Goal: Use online tool/utility: Utilize a website feature to perform a specific function

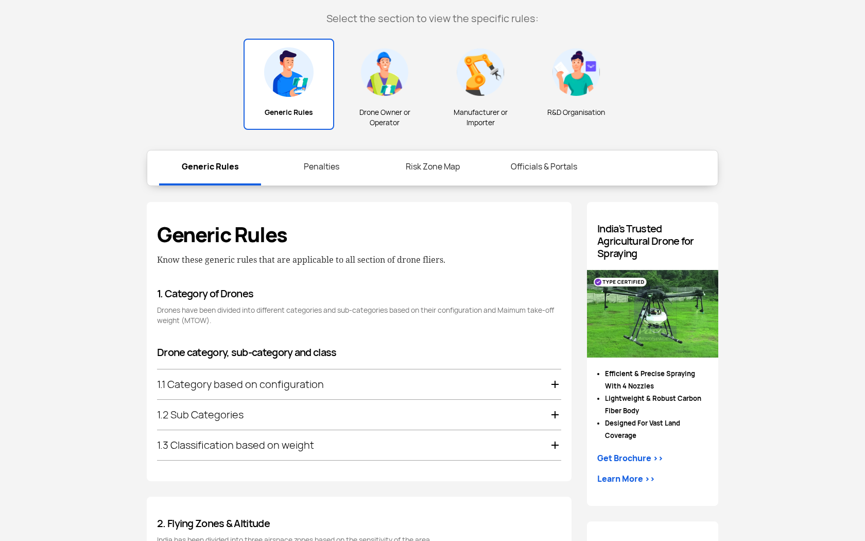
scroll to position [428, 0]
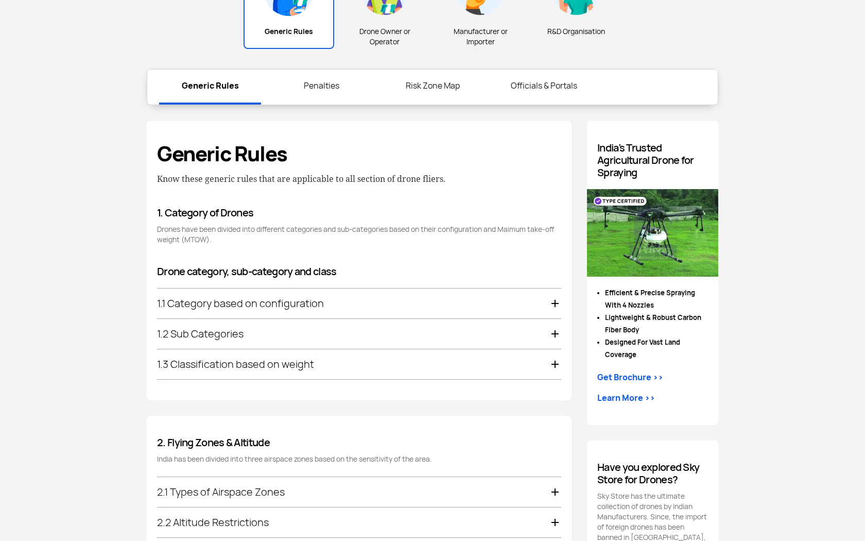
click at [331, 305] on div "1.1 Category based on configuration" at bounding box center [359, 303] width 404 height 30
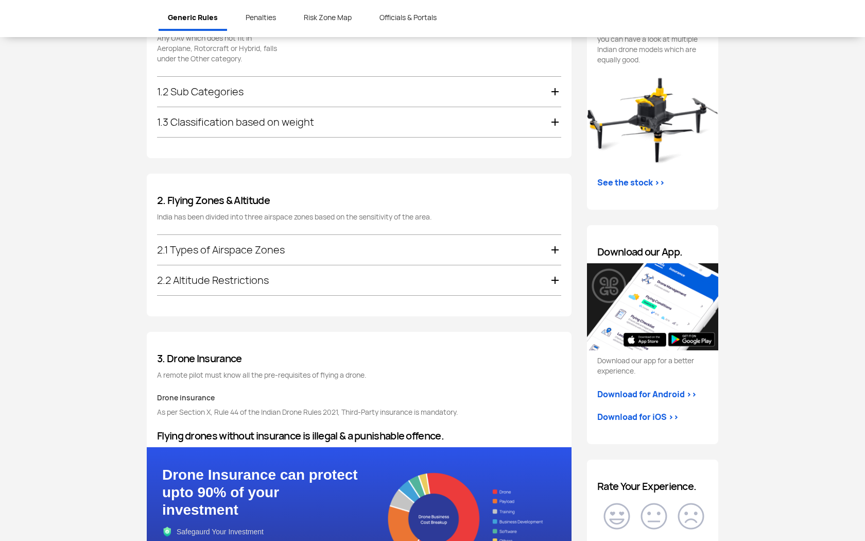
scroll to position [973, 0]
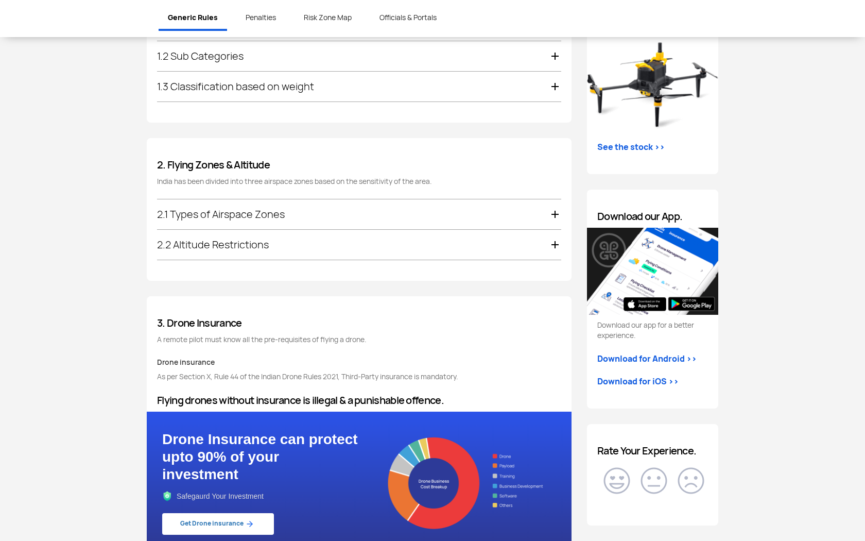
click at [250, 222] on div "2.1 Types of Airspace Zones" at bounding box center [359, 214] width 404 height 30
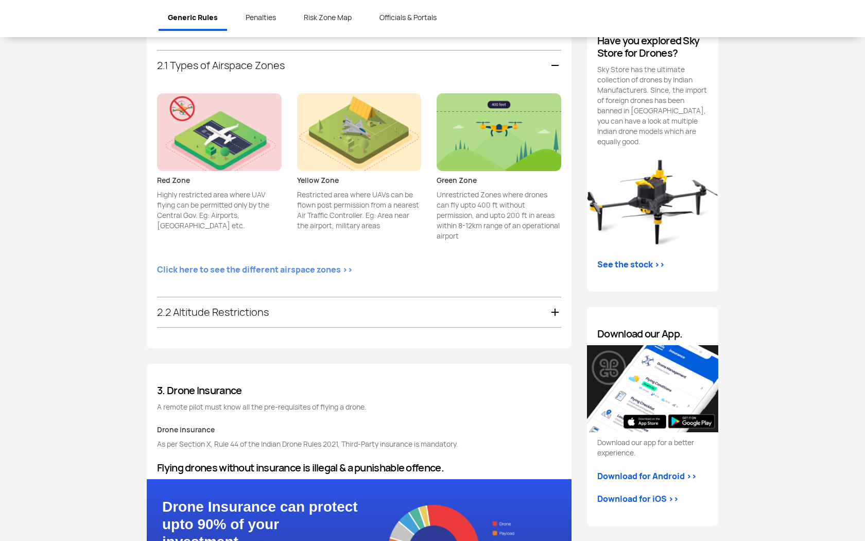
scroll to position [854, 0]
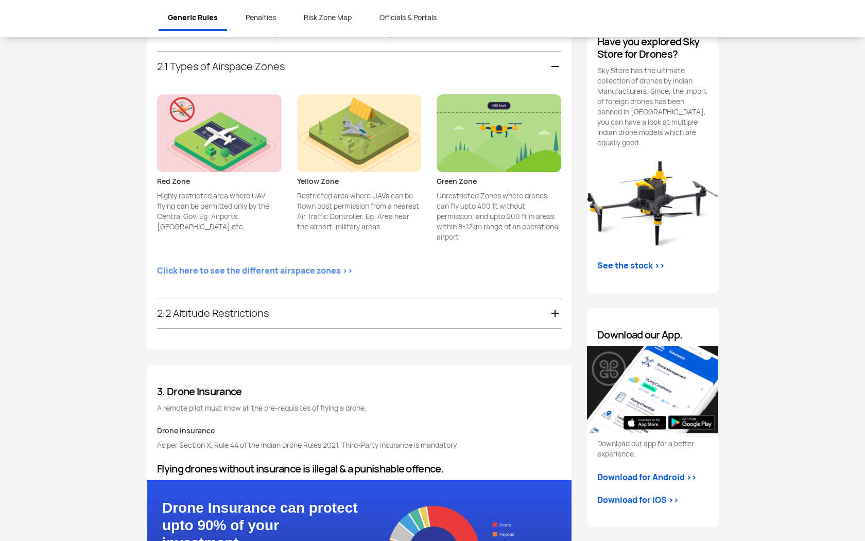
click at [234, 272] on link "Click here to see the different airspace zones >>" at bounding box center [255, 271] width 196 height 12
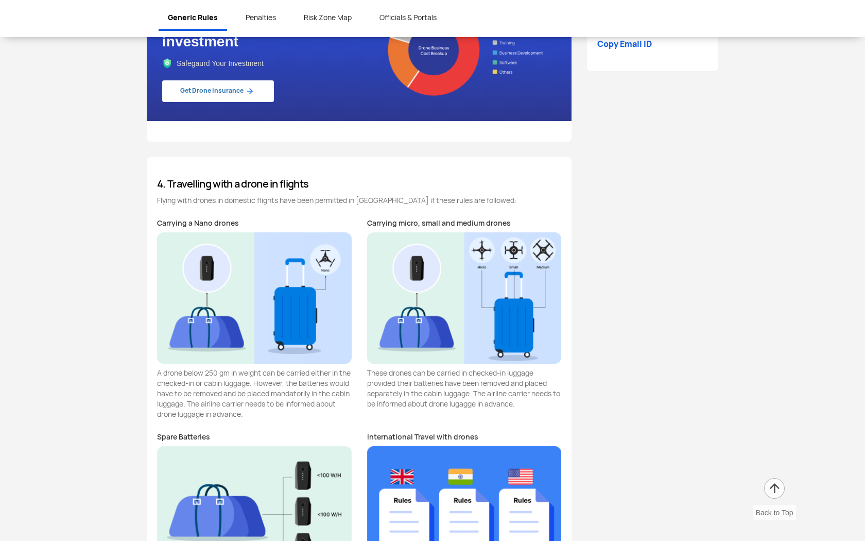
scroll to position [1717, 0]
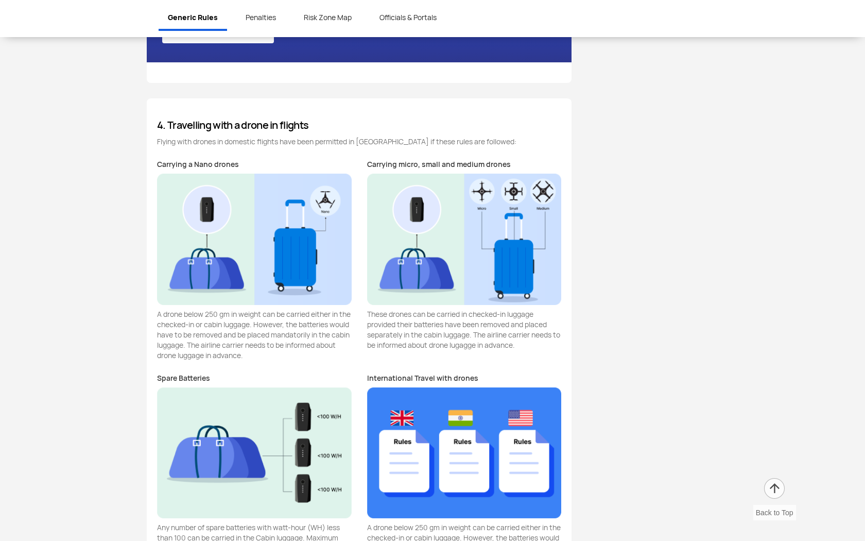
click at [203, 314] on p "A drone below 250 gm in weight can be carried either in the checked-in or cabin…" at bounding box center [254, 334] width 195 height 51
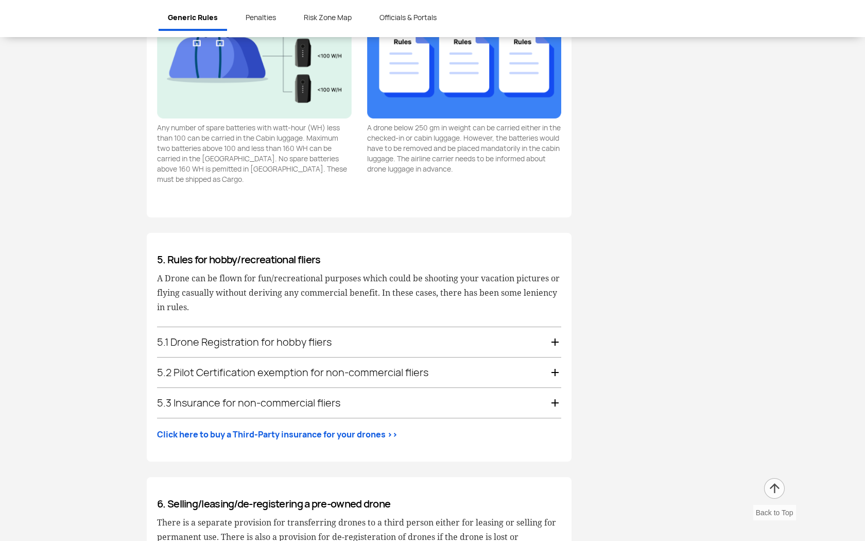
scroll to position [2120, 0]
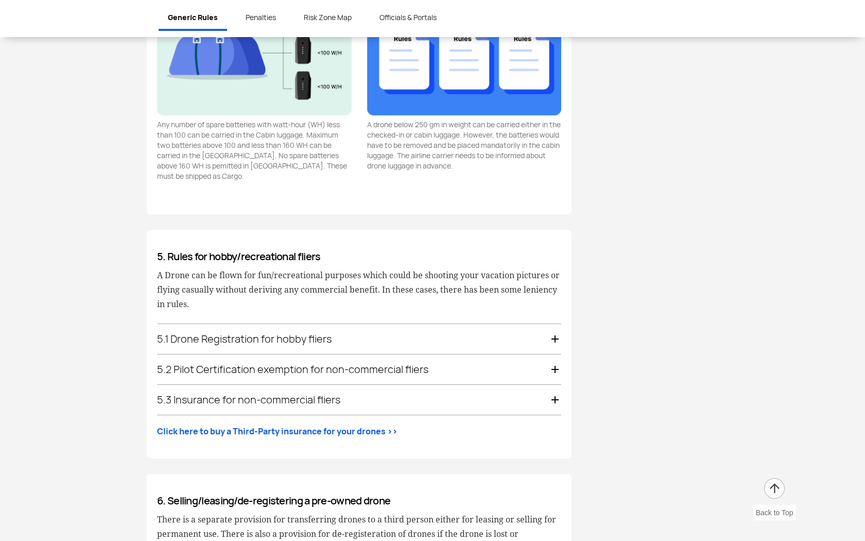
click at [229, 335] on div "5.1 Drone Registration for hobby fliers" at bounding box center [359, 339] width 404 height 30
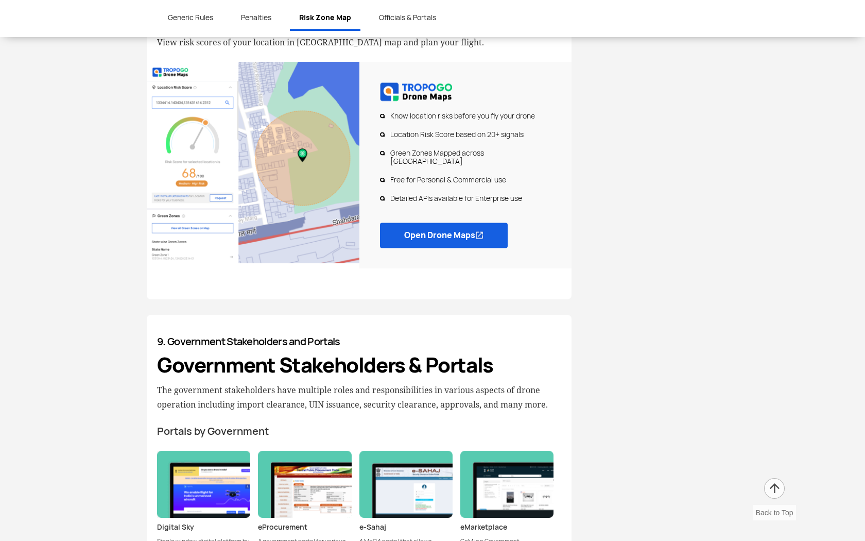
scroll to position [2615, 0]
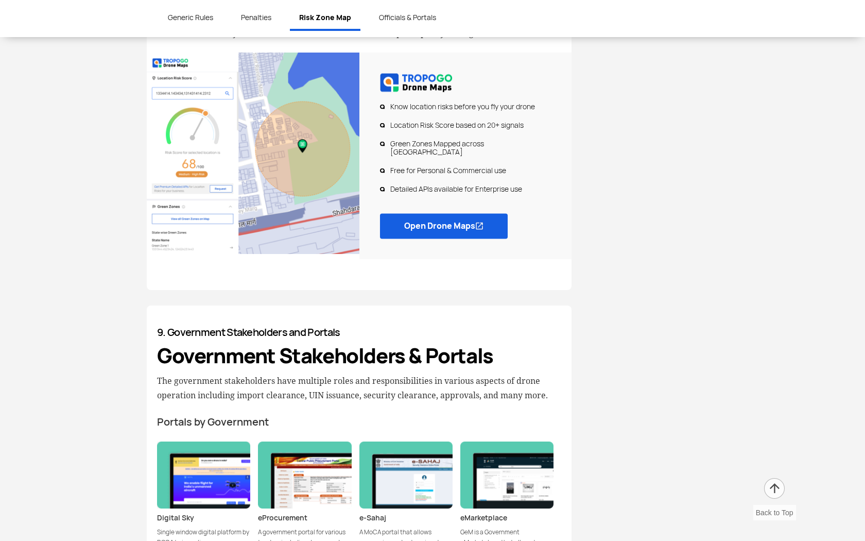
click at [443, 213] on link "Open Drone Maps" at bounding box center [444, 225] width 128 height 25
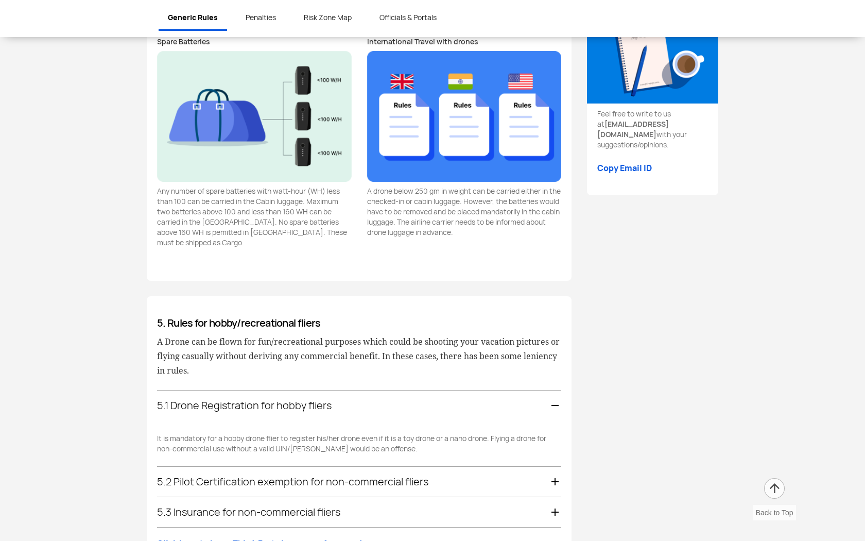
scroll to position [1506, 0]
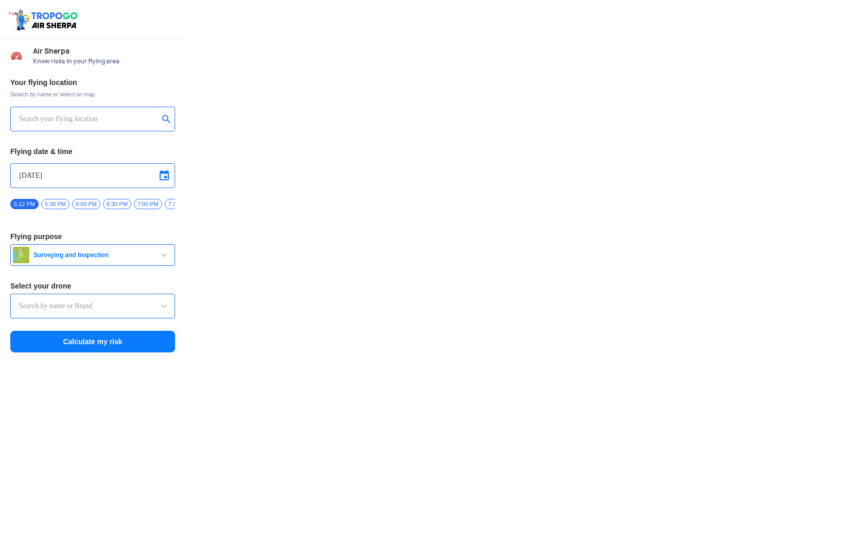
type input "Asteria A200"
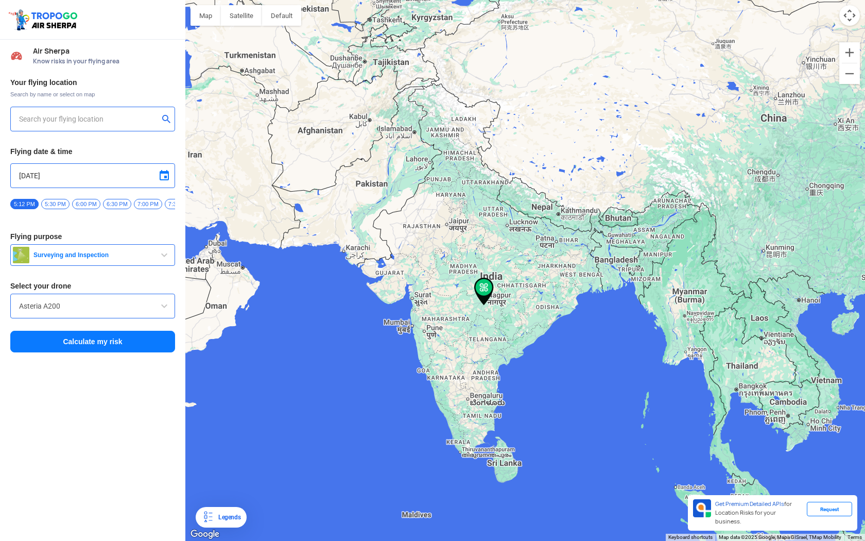
type input "[STREET_ADDRESS]"
click at [130, 124] on input "[STREET_ADDRESS]" at bounding box center [89, 119] width 140 height 12
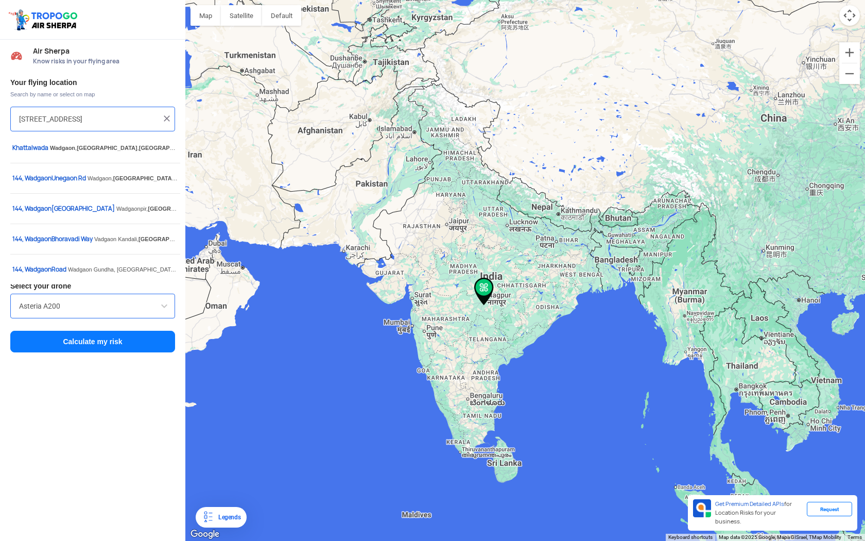
click at [169, 117] on img at bounding box center [167, 118] width 10 height 10
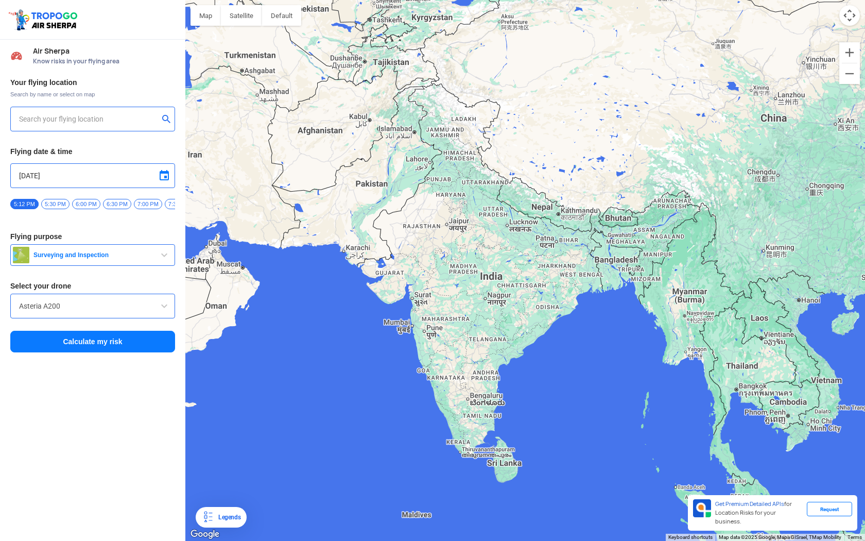
click at [147, 119] on input "text" at bounding box center [89, 119] width 140 height 12
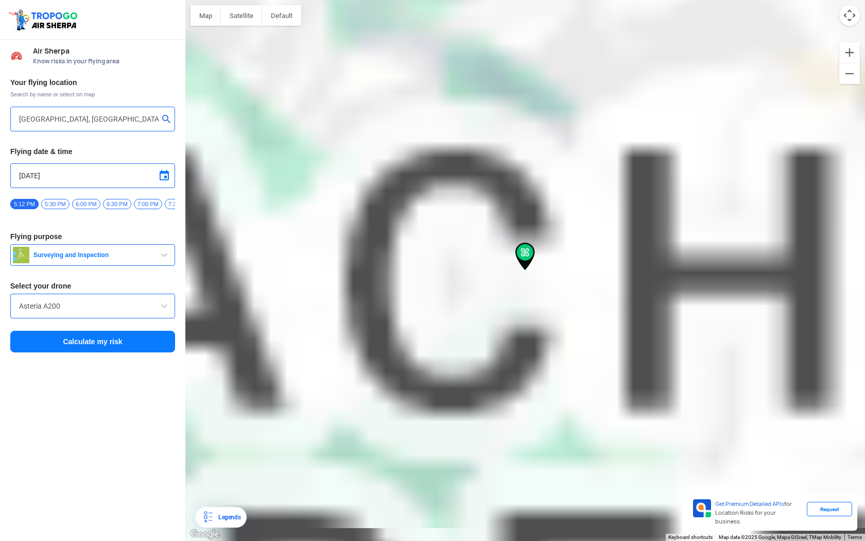
type input "Siyal, [GEOGRAPHIC_DATA], [GEOGRAPHIC_DATA] 175131, [GEOGRAPHIC_DATA]"
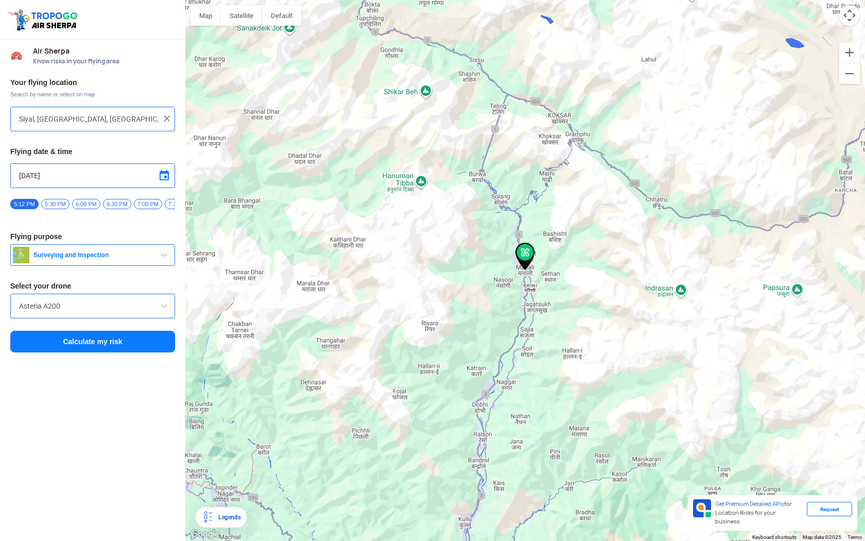
click at [103, 303] on div "Asteria A200" at bounding box center [92, 306] width 165 height 25
click at [121, 308] on input "Asteria A200" at bounding box center [92, 306] width 147 height 12
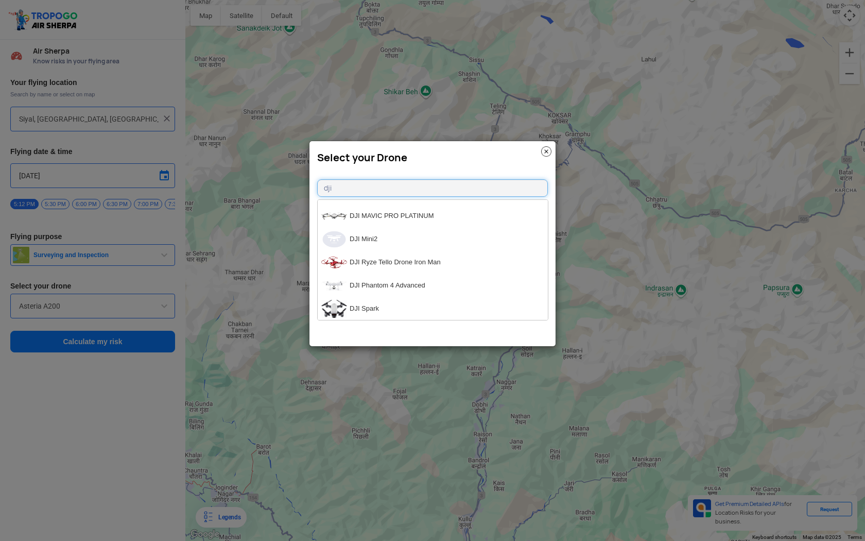
scroll to position [876, 0]
type input "dji"
click at [406, 239] on li "DJI Mini2" at bounding box center [433, 238] width 230 height 23
type input "DJI Mini2"
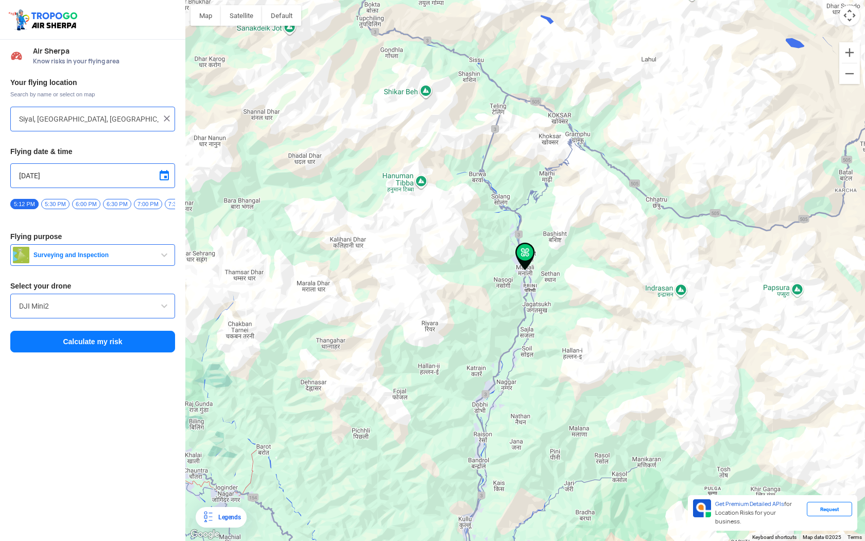
click at [94, 351] on button "Calculate my risk" at bounding box center [92, 342] width 165 height 22
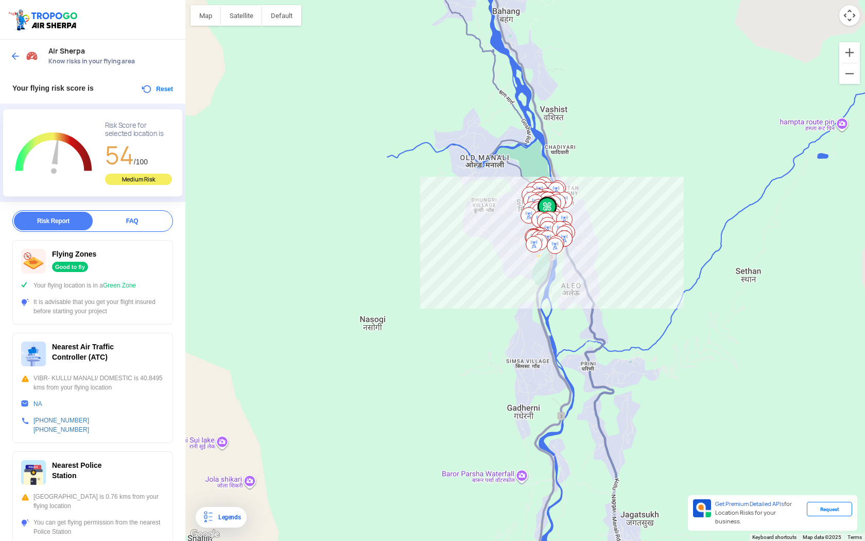
drag, startPoint x: 632, startPoint y: 150, endPoint x: 577, endPoint y: 195, distance: 71.7
click at [577, 196] on div at bounding box center [525, 270] width 680 height 541
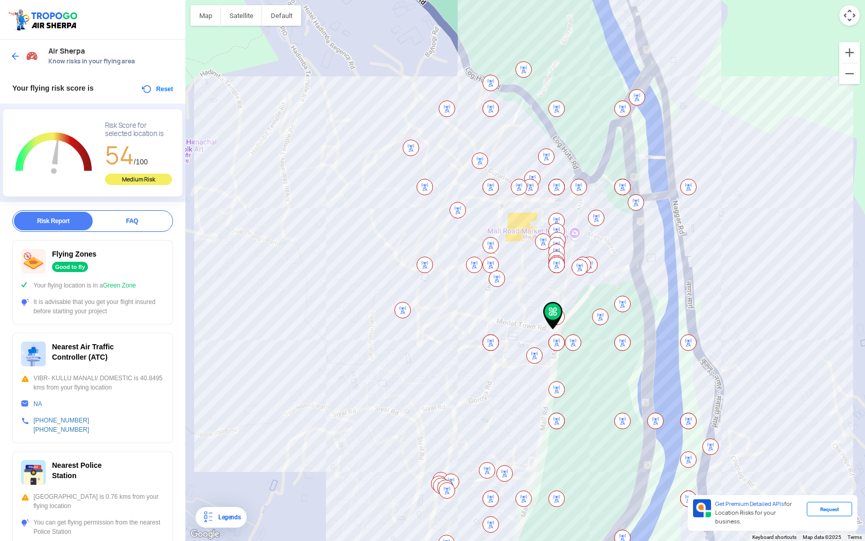
click at [18, 58] on img at bounding box center [15, 56] width 10 height 10
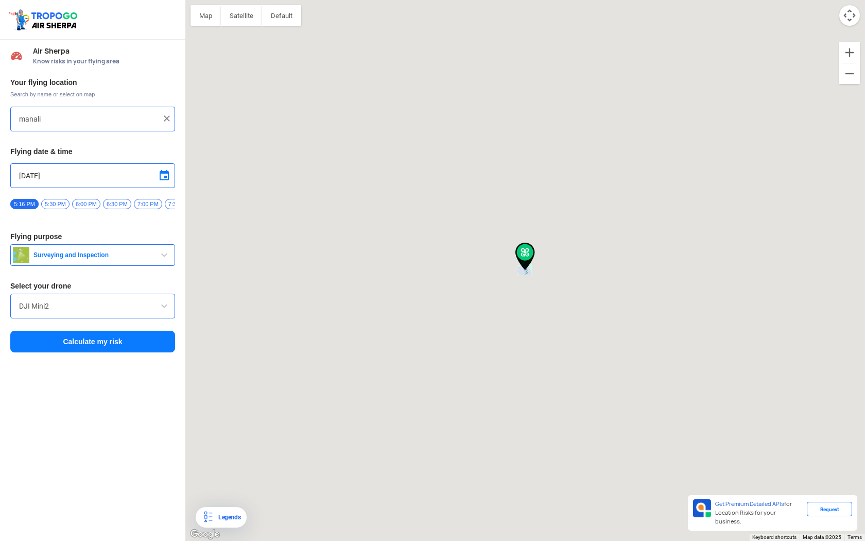
type input "Siyal, [GEOGRAPHIC_DATA], [GEOGRAPHIC_DATA] 175131, [GEOGRAPHIC_DATA]"
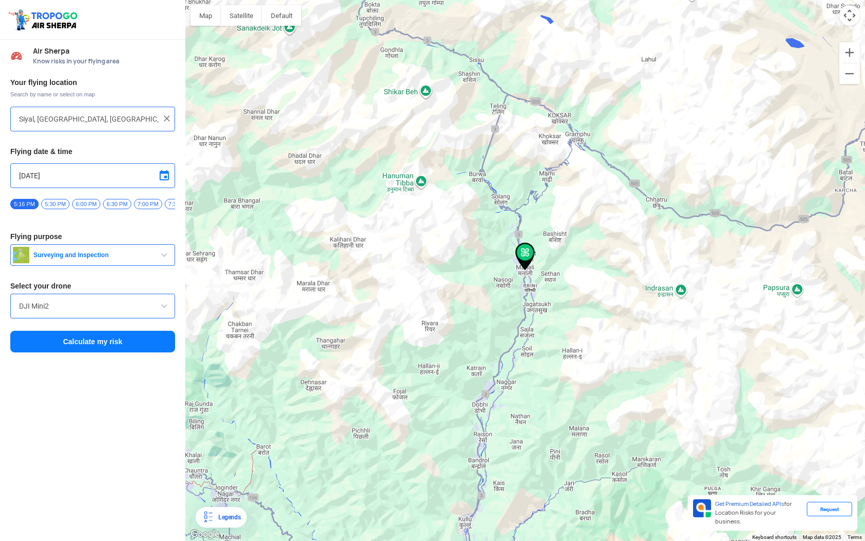
click at [167, 122] on img at bounding box center [167, 118] width 10 height 10
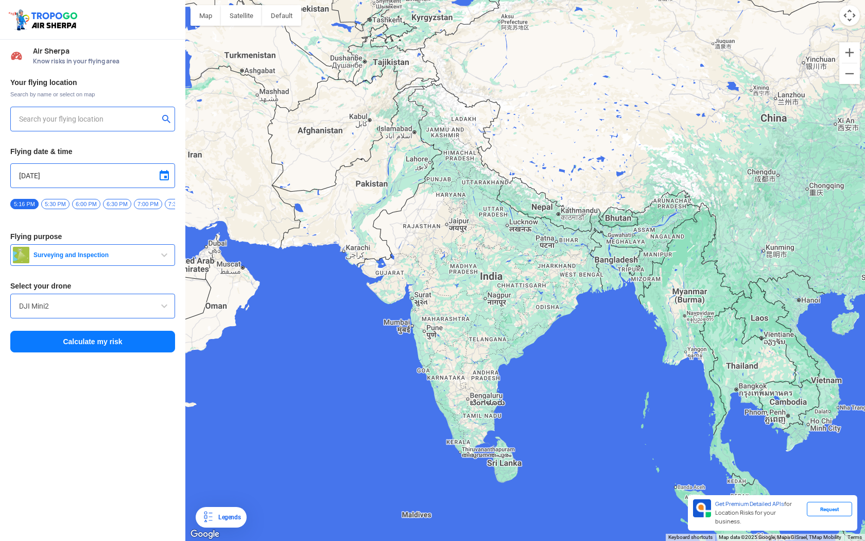
click at [119, 116] on input "text" at bounding box center [89, 119] width 140 height 12
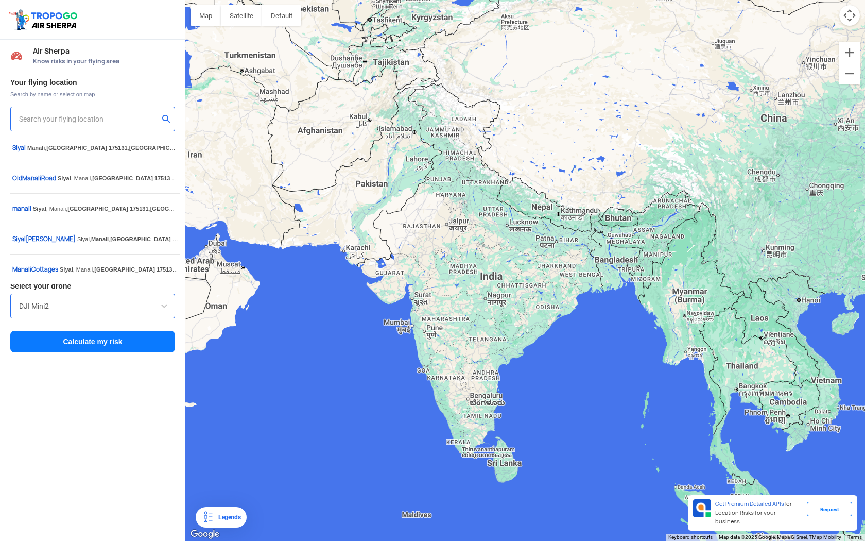
paste input "Himalayan Lotus Boutique Stay"
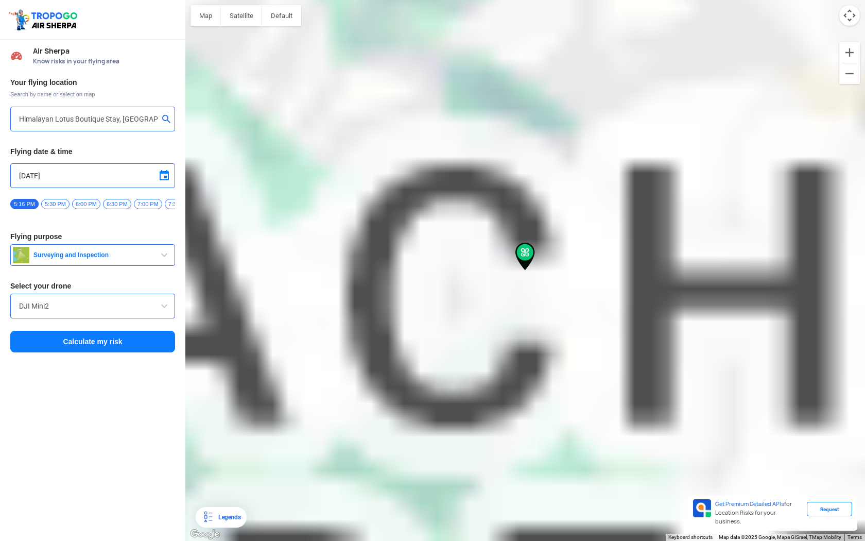
type input "[STREET_ADDRESS]"
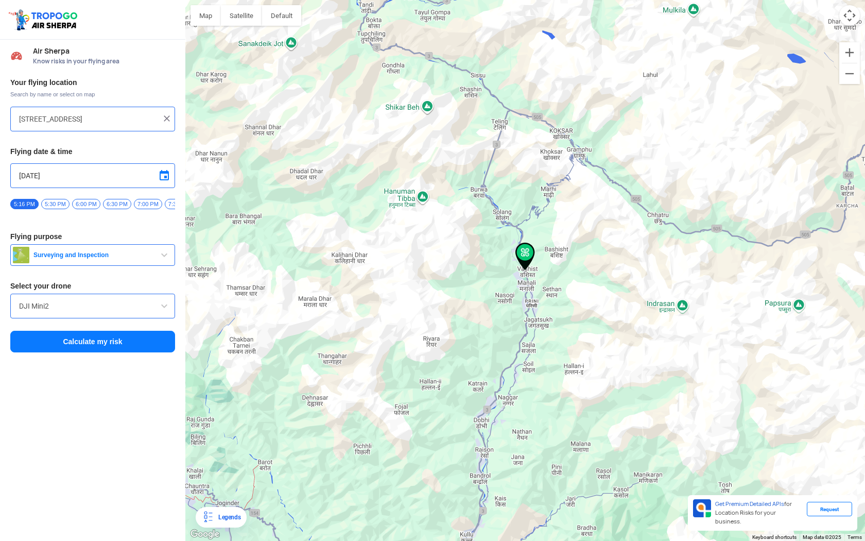
click at [166, 171] on span at bounding box center [164, 175] width 12 height 12
click at [78, 213] on span "4" at bounding box center [80, 213] width 12 height 12
type input "[DATE]"
click at [75, 205] on span "6:00 AM" at bounding box center [67, 204] width 28 height 10
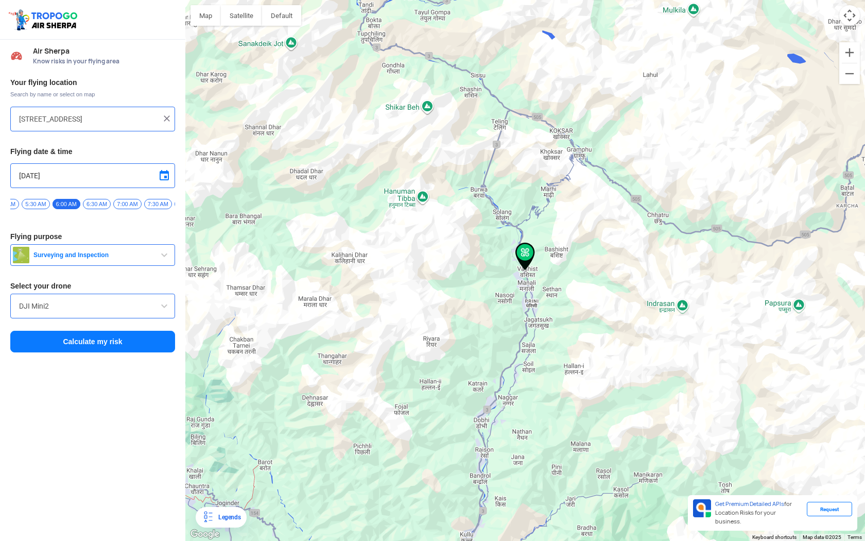
click at [90, 342] on button "Calculate my risk" at bounding box center [92, 342] width 165 height 22
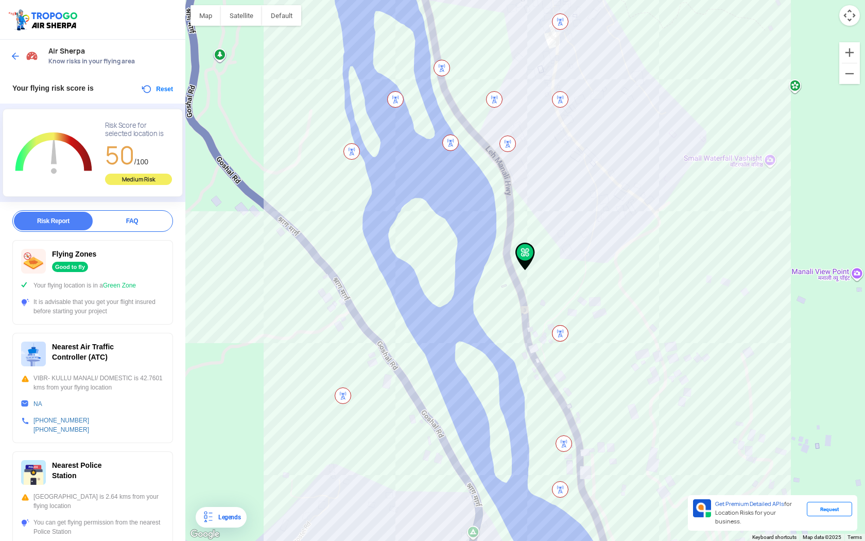
click at [132, 310] on div "It is advisable that you get your flight insured before starting your project" at bounding box center [92, 306] width 143 height 19
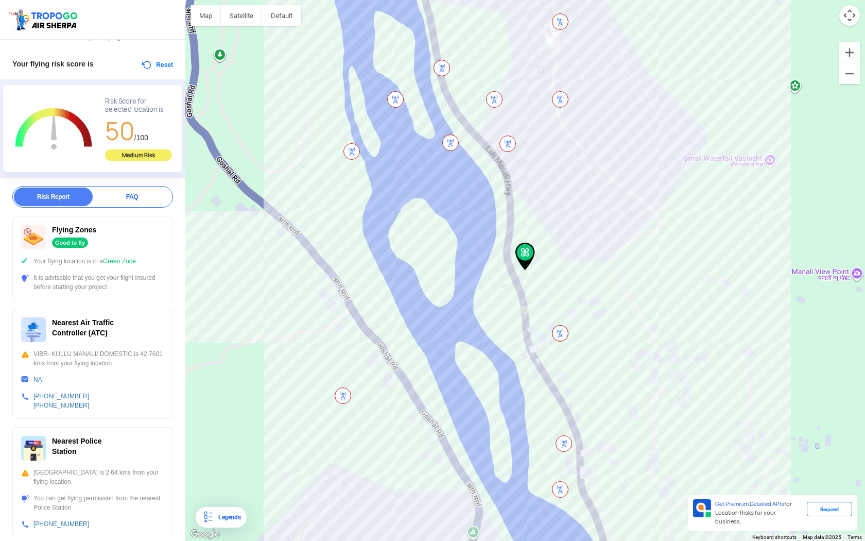
scroll to position [0, 0]
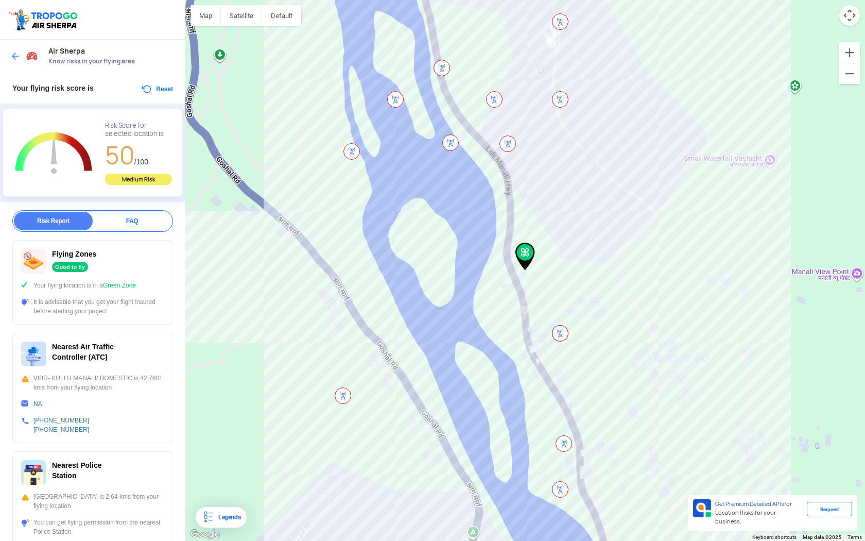
click at [122, 219] on div "FAQ" at bounding box center [132, 221] width 79 height 19
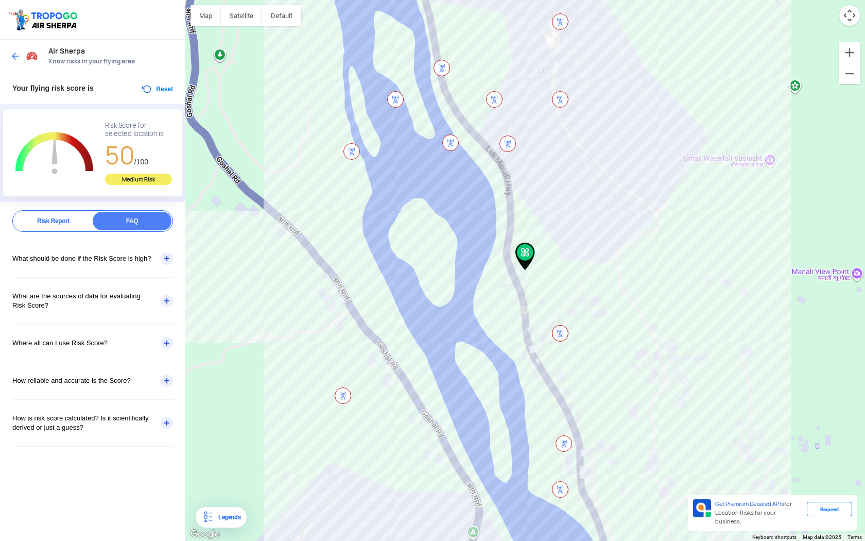
click at [164, 261] on div "What should be done if the Risk Score is high?" at bounding box center [92, 258] width 161 height 37
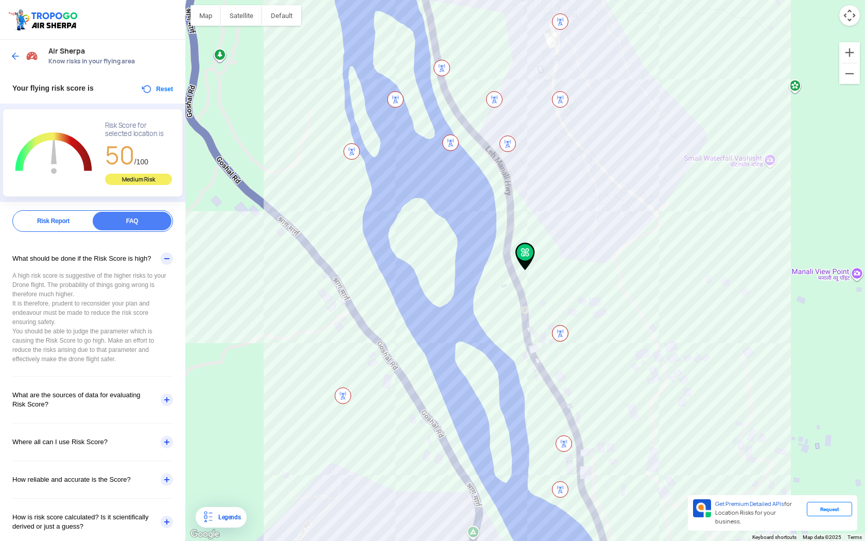
click at [91, 288] on div "A high risk score is suggestive of the higher risks to your Drone flight. The p…" at bounding box center [92, 323] width 161 height 105
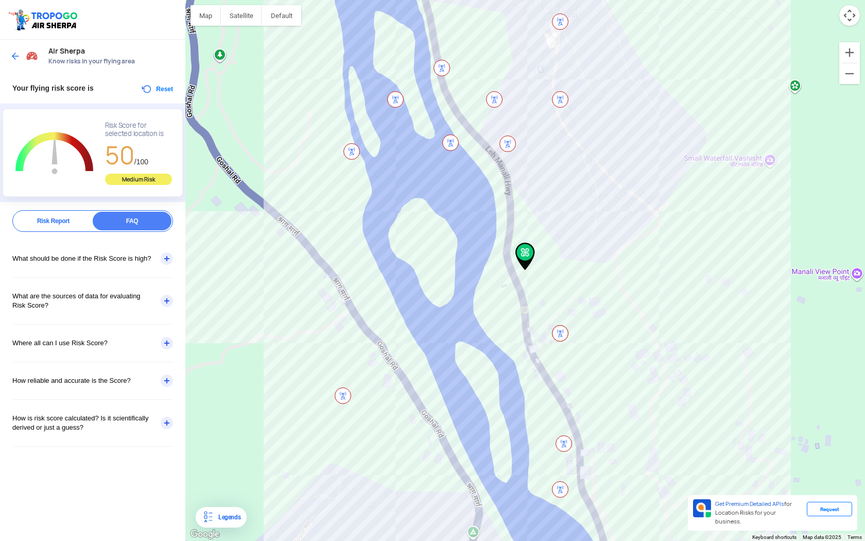
click at [91, 288] on div "What are the sources of data for evaluating Risk Score?" at bounding box center [92, 301] width 161 height 46
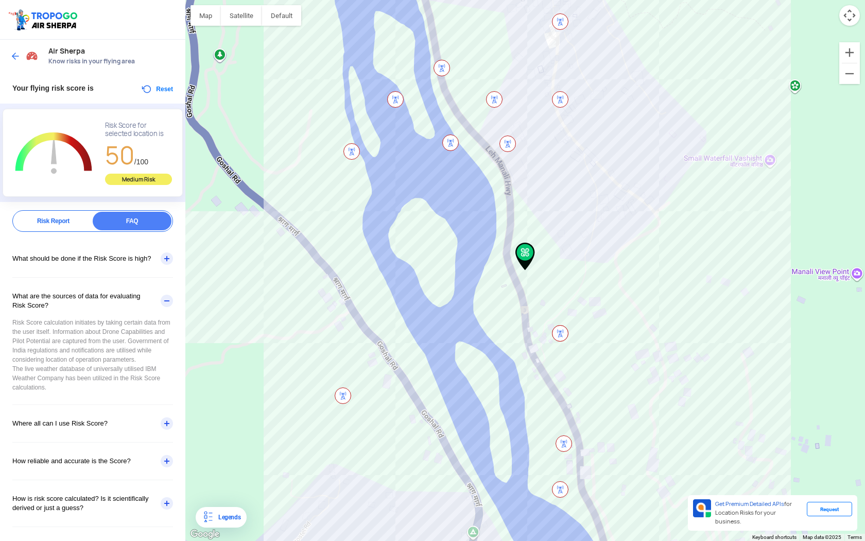
click at [109, 309] on div "What are the sources of data for evaluating Risk Score?" at bounding box center [92, 301] width 161 height 46
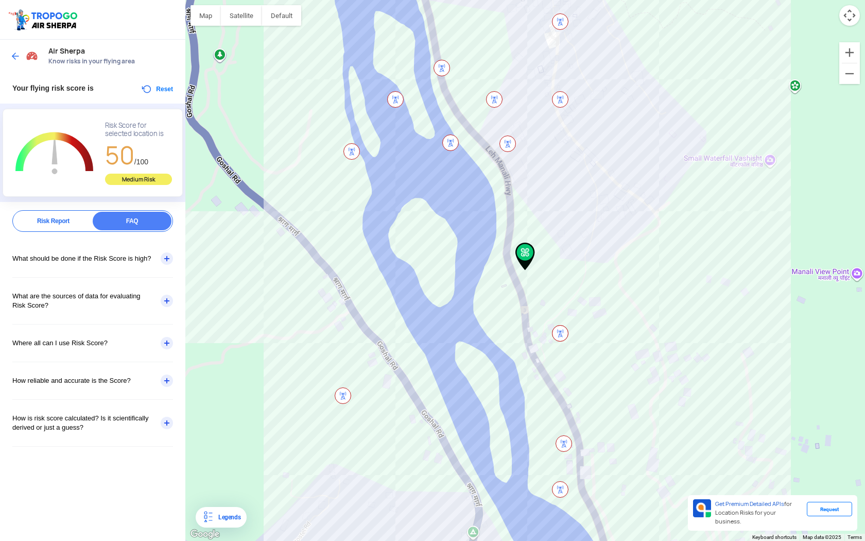
click at [99, 353] on div "Where all can I use Risk Score?" at bounding box center [92, 342] width 161 height 37
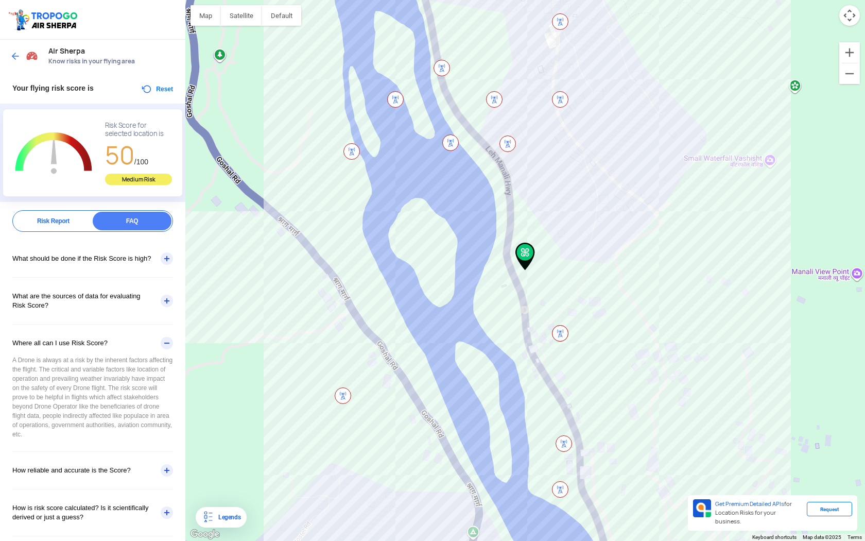
click at [99, 353] on div "Where all can I use Risk Score?" at bounding box center [92, 342] width 161 height 37
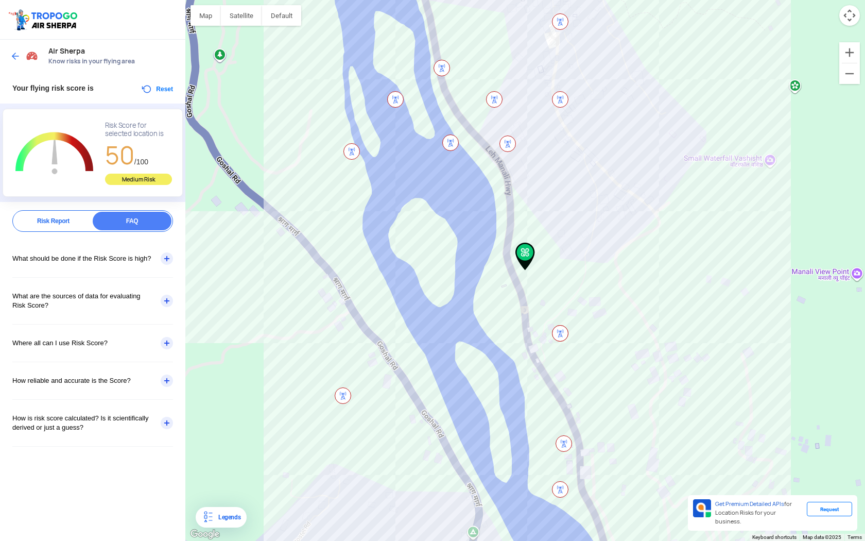
click at [93, 392] on div "How reliable and accurate is the Score?" at bounding box center [92, 380] width 161 height 37
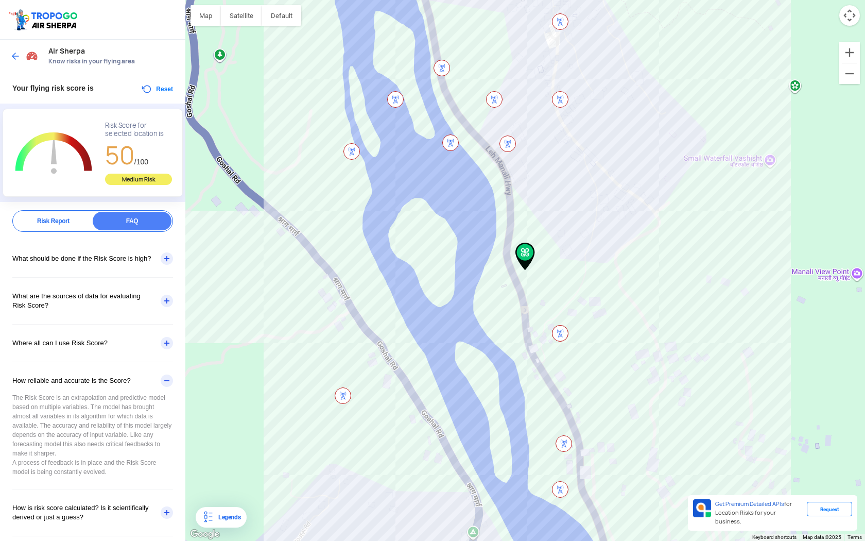
click at [93, 392] on div "How reliable and accurate is the Score?" at bounding box center [92, 380] width 161 height 37
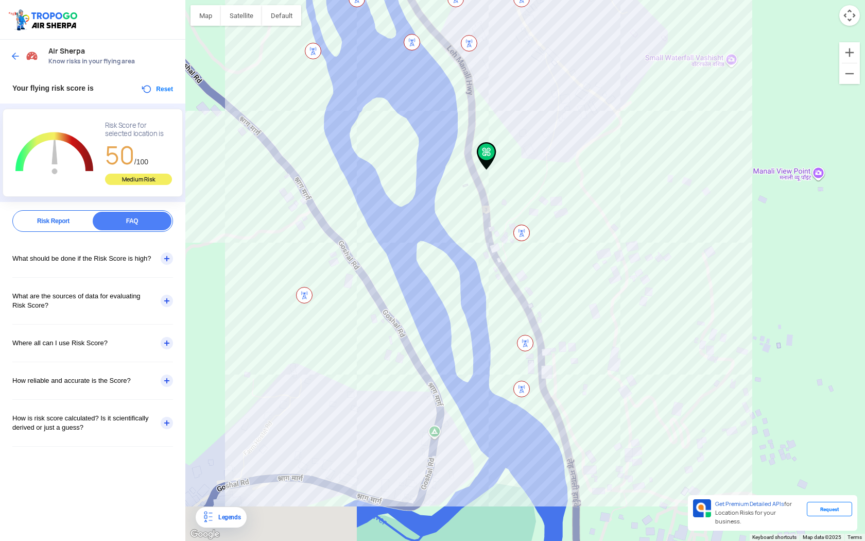
drag, startPoint x: 522, startPoint y: 259, endPoint x: 559, endPoint y: 279, distance: 41.9
click at [496, 170] on img at bounding box center [487, 156] width 20 height 28
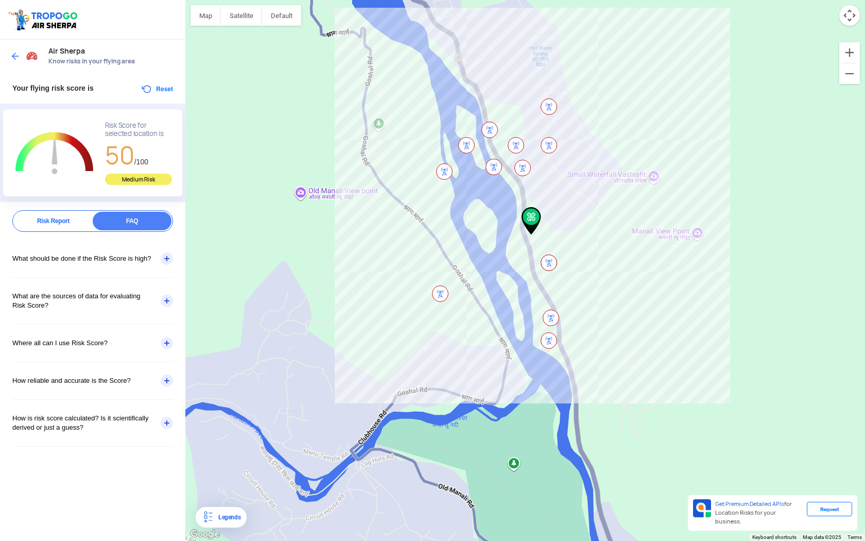
drag, startPoint x: 566, startPoint y: 272, endPoint x: 579, endPoint y: 289, distance: 21.6
click at [541, 235] on img at bounding box center [532, 221] width 20 height 28
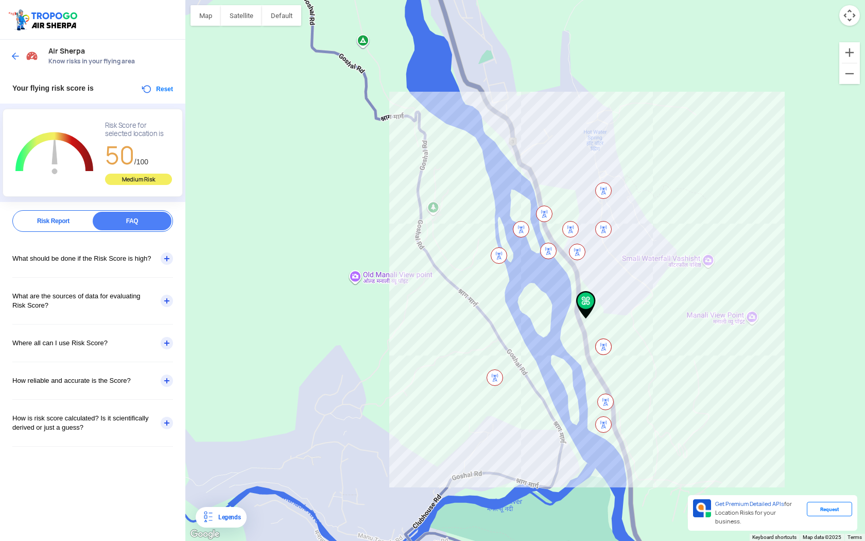
click at [21, 56] on div at bounding box center [25, 56] width 30 height 19
click at [14, 56] on img at bounding box center [15, 56] width 10 height 10
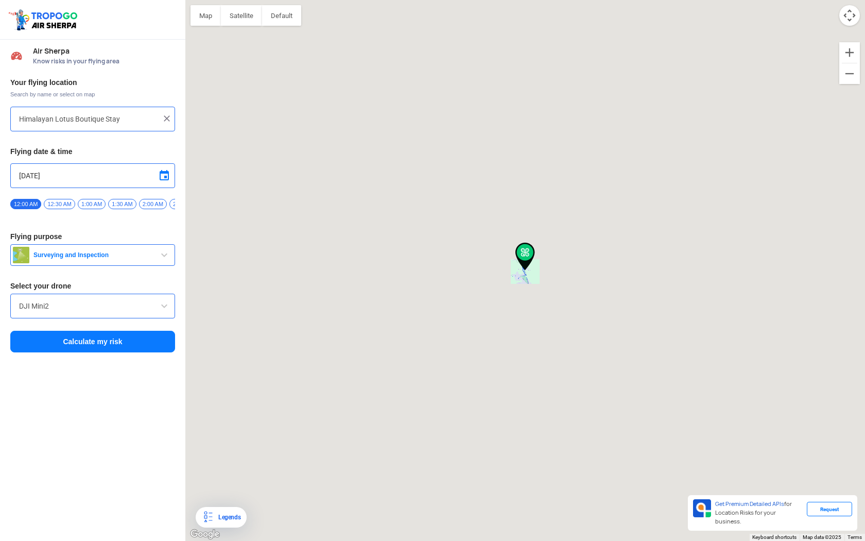
type input "[STREET_ADDRESS]"
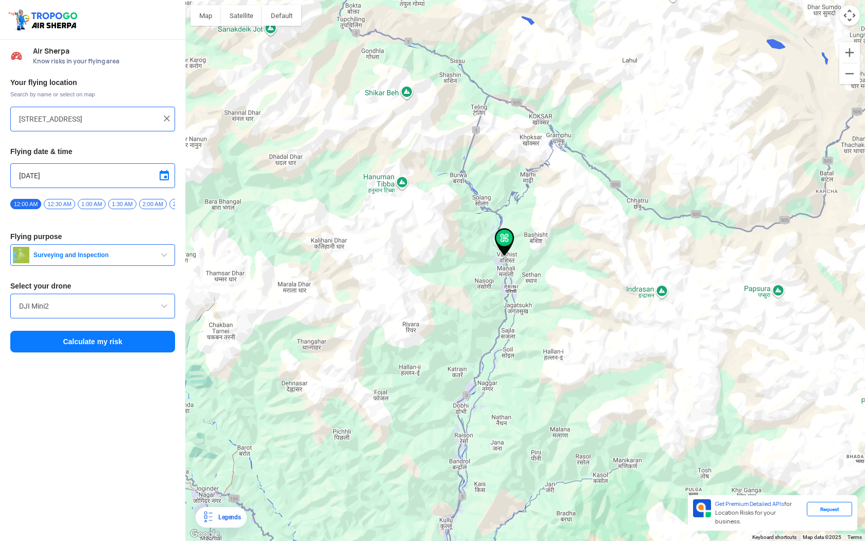
drag, startPoint x: 531, startPoint y: 255, endPoint x: 510, endPoint y: 248, distance: 22.5
click at [510, 248] on img at bounding box center [505, 242] width 20 height 28
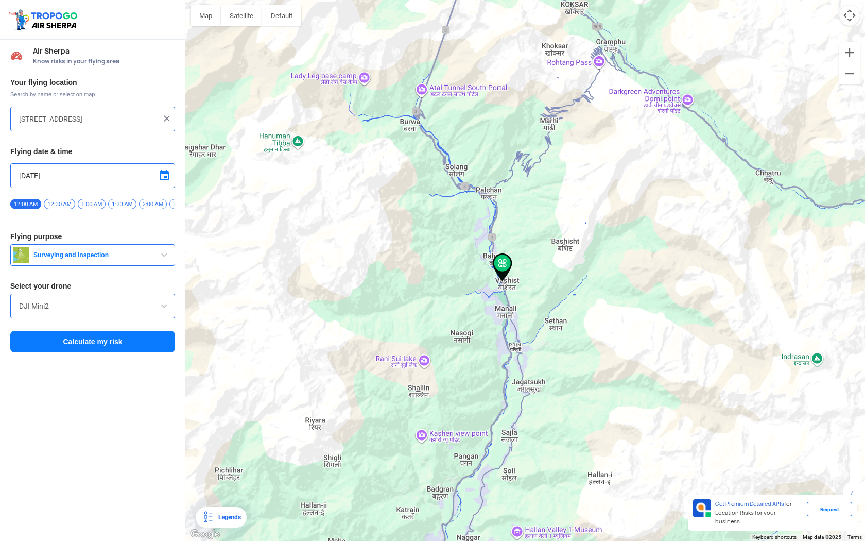
click at [165, 120] on img at bounding box center [167, 118] width 10 height 10
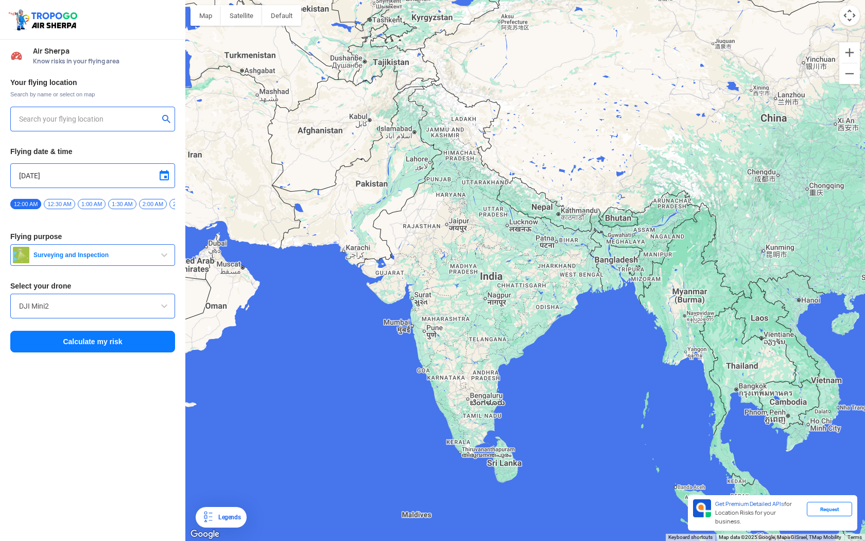
click at [132, 120] on input "text" at bounding box center [89, 119] width 140 height 12
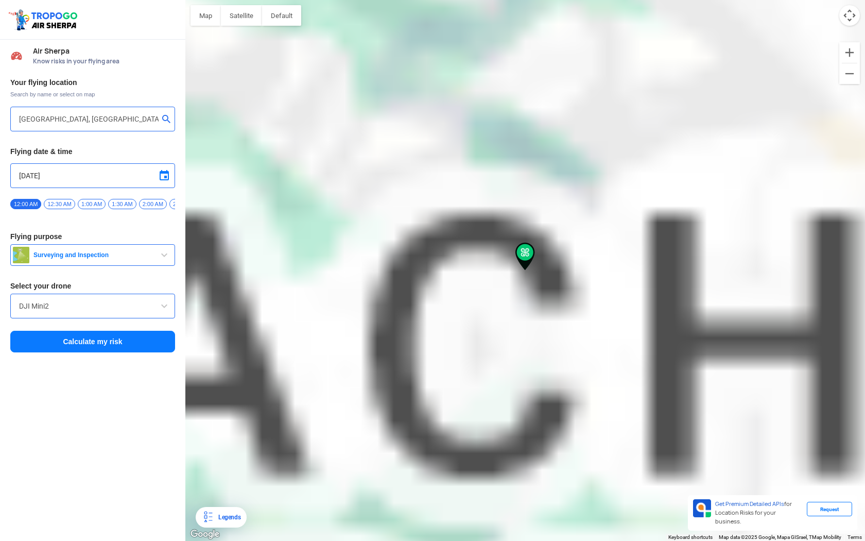
type input "[GEOGRAPHIC_DATA], [GEOGRAPHIC_DATA], [GEOGRAPHIC_DATA], [GEOGRAPHIC_DATA] 1751…"
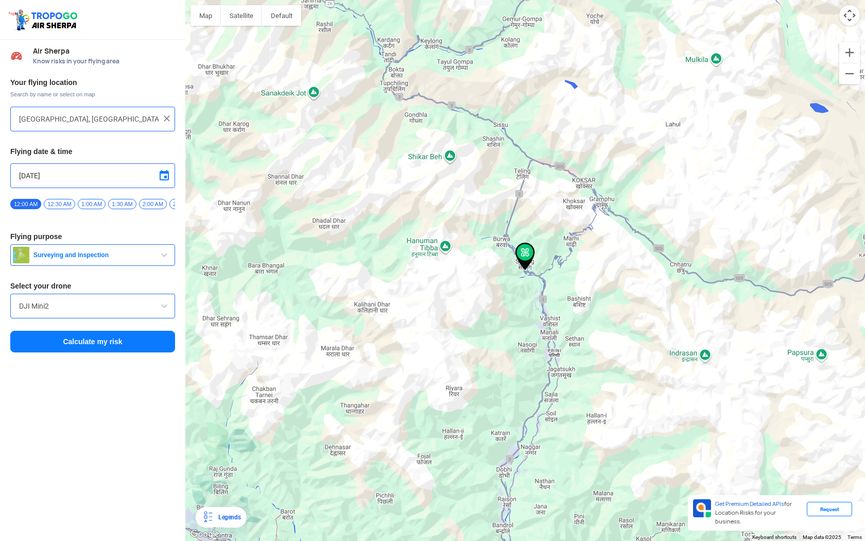
click at [89, 352] on button "Calculate my risk" at bounding box center [92, 342] width 165 height 22
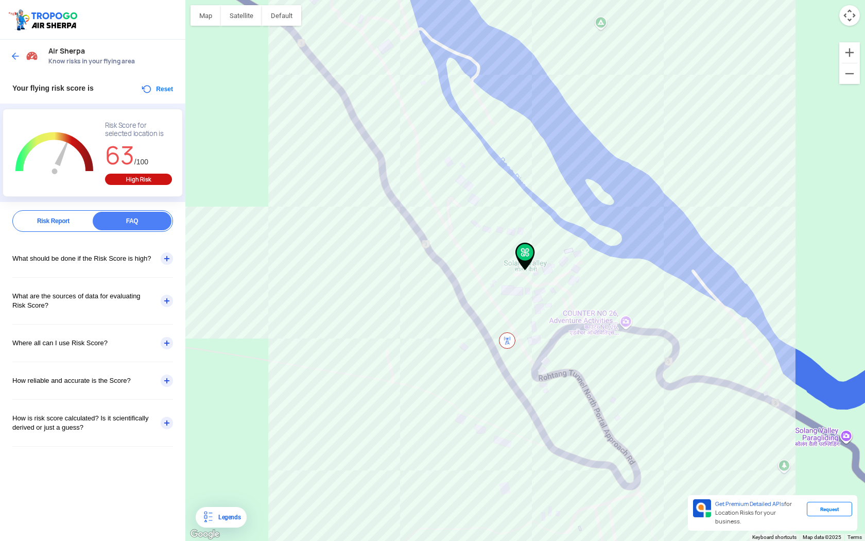
click at [49, 234] on div "Report FAQ Risk Report FAQ What should be done if the Risk Score is high? A hig…" at bounding box center [92, 332] width 185 height 245
click at [52, 221] on div "Risk Report" at bounding box center [53, 221] width 79 height 19
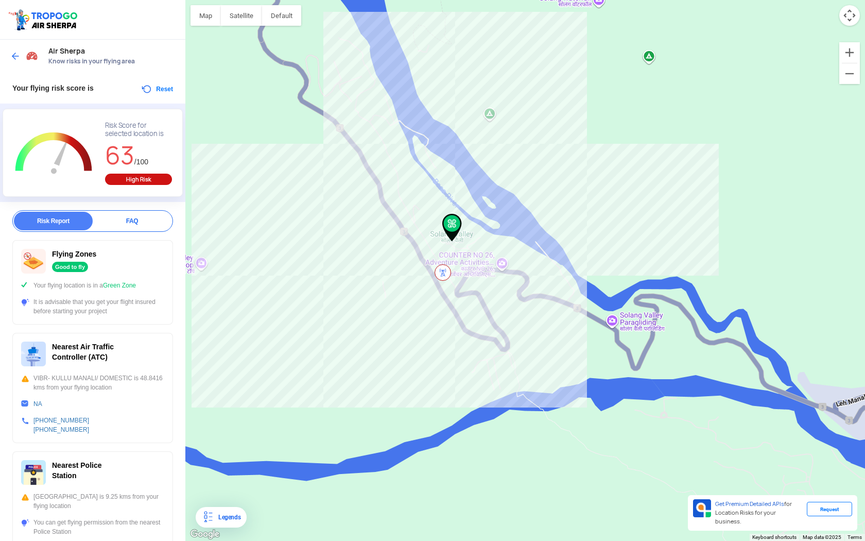
click at [122, 169] on span "63" at bounding box center [119, 155] width 29 height 32
click at [70, 145] on rect "Chart" at bounding box center [54, 154] width 86 height 64
click at [123, 178] on div "High Risk" at bounding box center [138, 179] width 67 height 11
click at [7, 58] on div "Air Sherpa Know risks in your flying area" at bounding box center [92, 56] width 185 height 33
click at [15, 50] on div at bounding box center [25, 56] width 30 height 19
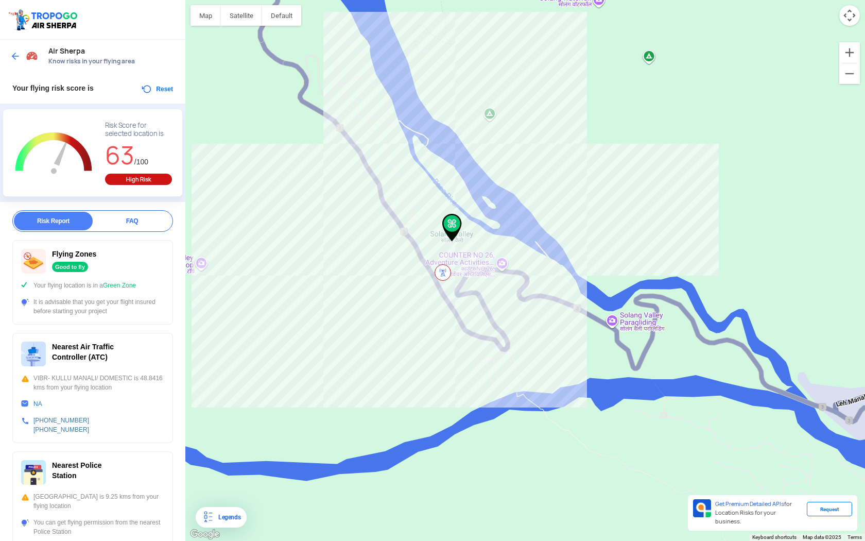
click at [16, 57] on img at bounding box center [15, 56] width 10 height 10
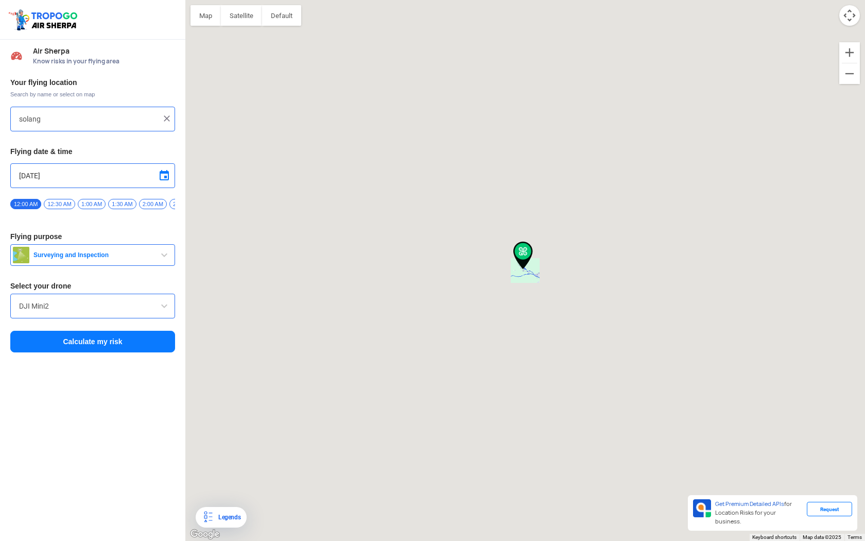
type input "[GEOGRAPHIC_DATA], [GEOGRAPHIC_DATA], [GEOGRAPHIC_DATA], [GEOGRAPHIC_DATA] 1751…"
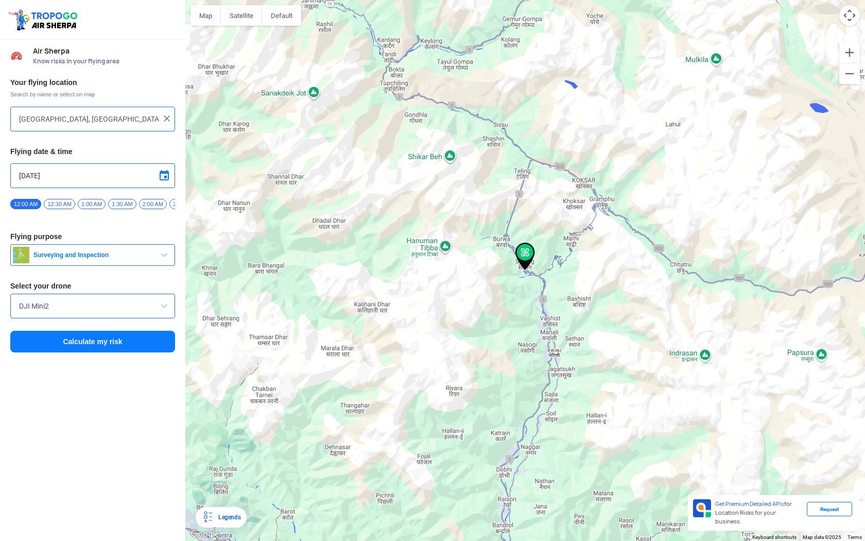
click at [164, 119] on img at bounding box center [167, 118] width 10 height 10
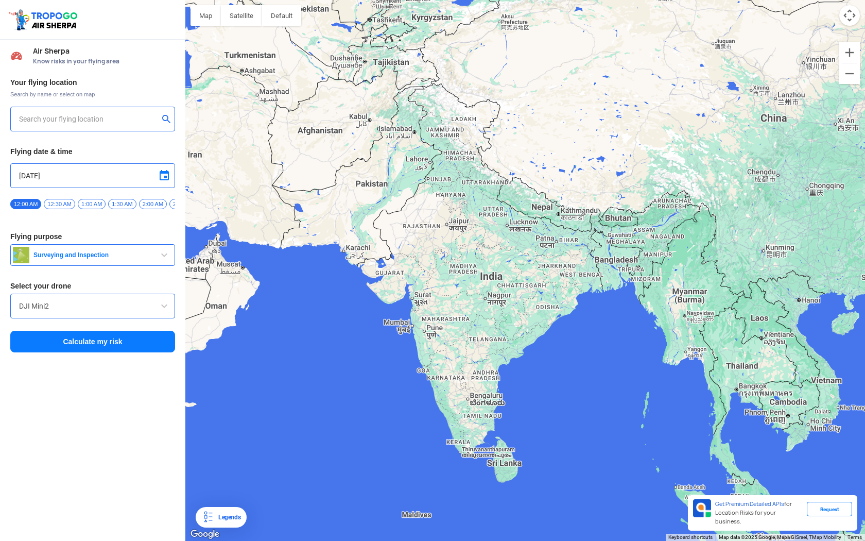
click at [134, 120] on input "text" at bounding box center [89, 119] width 140 height 12
paste input "Himalayan Lotus Boutique Stay"
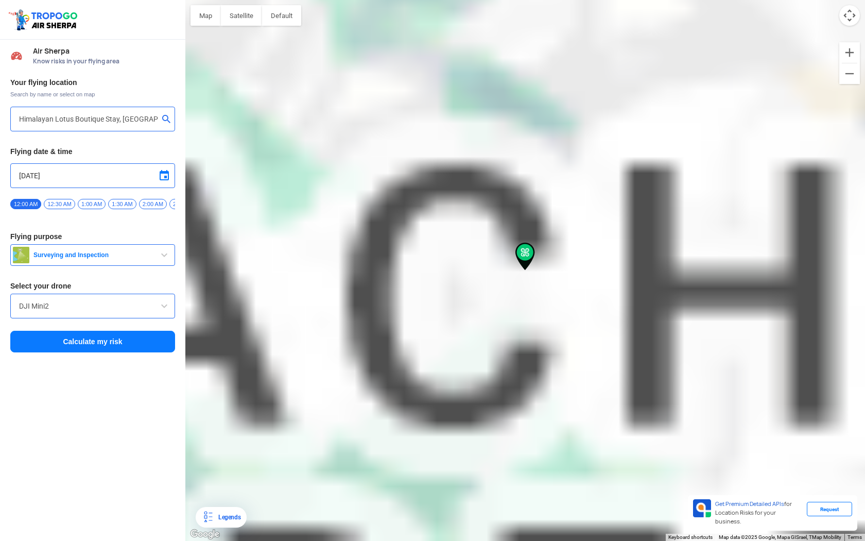
type input "[STREET_ADDRESS]"
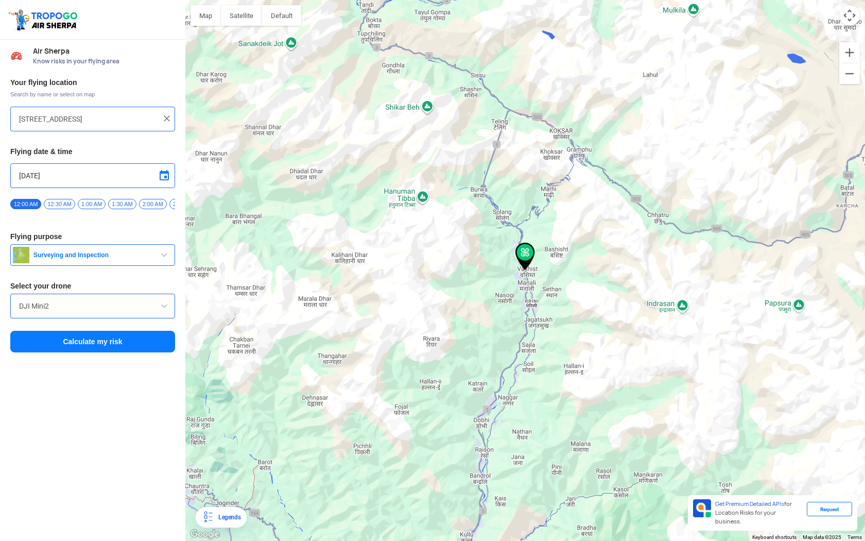
click at [101, 259] on span "Surveying and Inspection" at bounding box center [93, 255] width 129 height 8
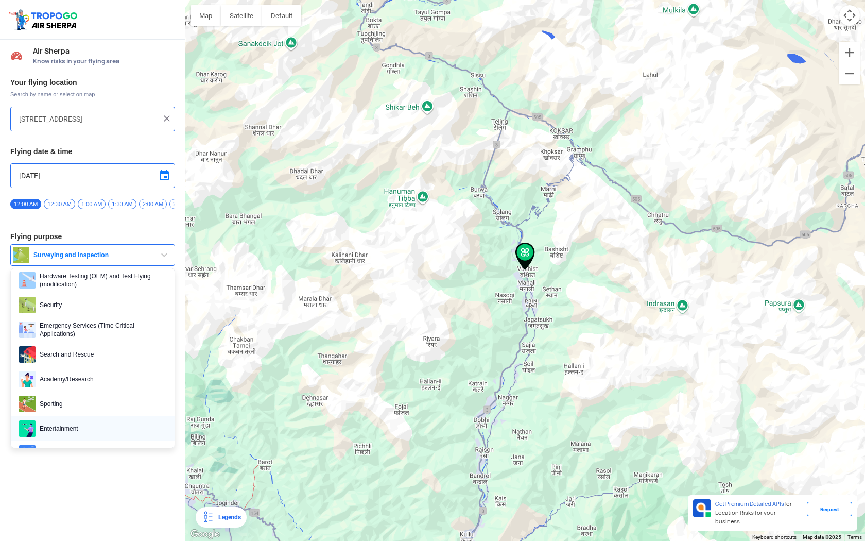
scroll to position [159, 0]
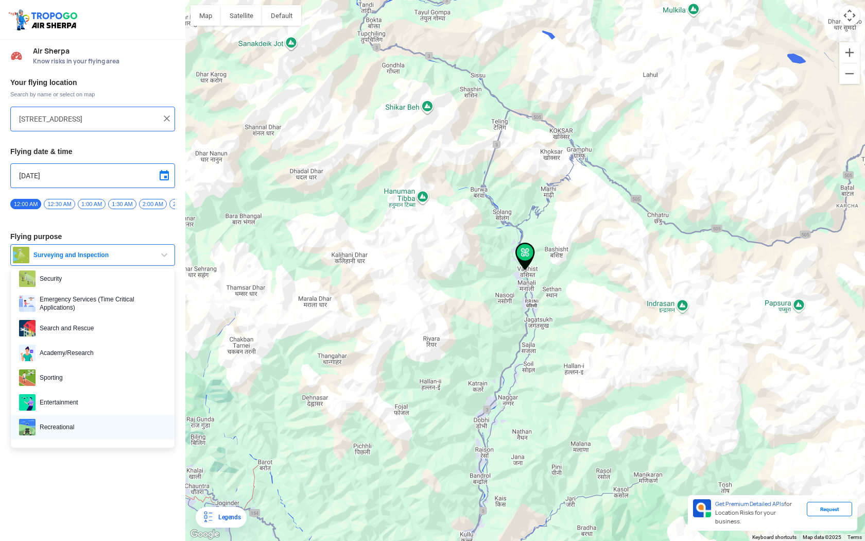
click at [66, 435] on span "Recreational" at bounding box center [101, 427] width 131 height 16
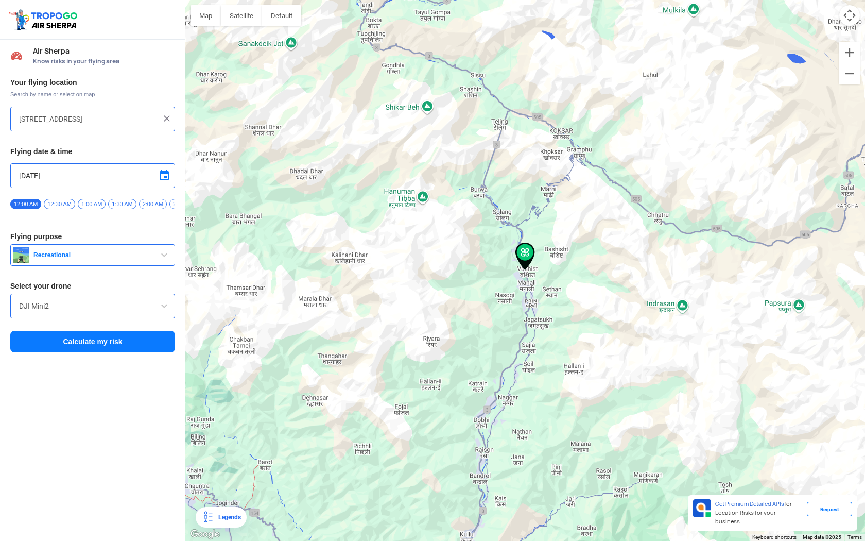
click at [76, 351] on button "Calculate my risk" at bounding box center [92, 342] width 165 height 22
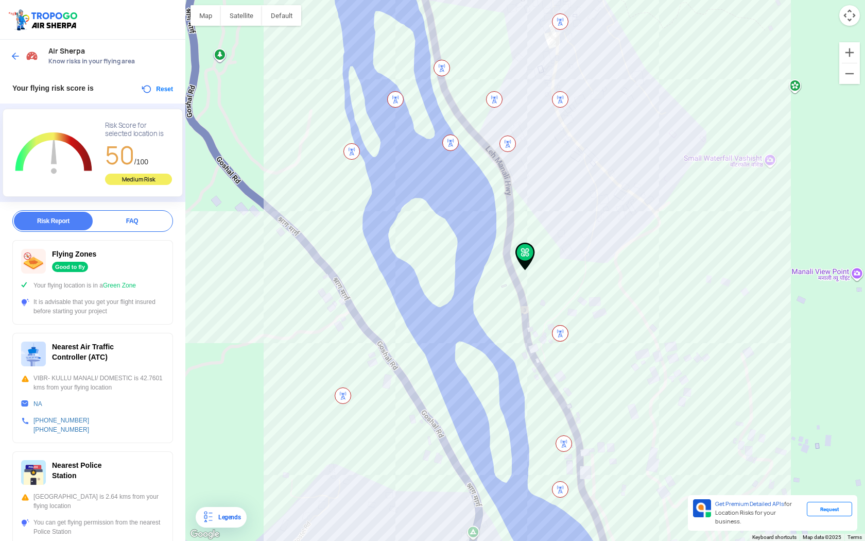
scroll to position [170, 0]
